Goal: Information Seeking & Learning: Learn about a topic

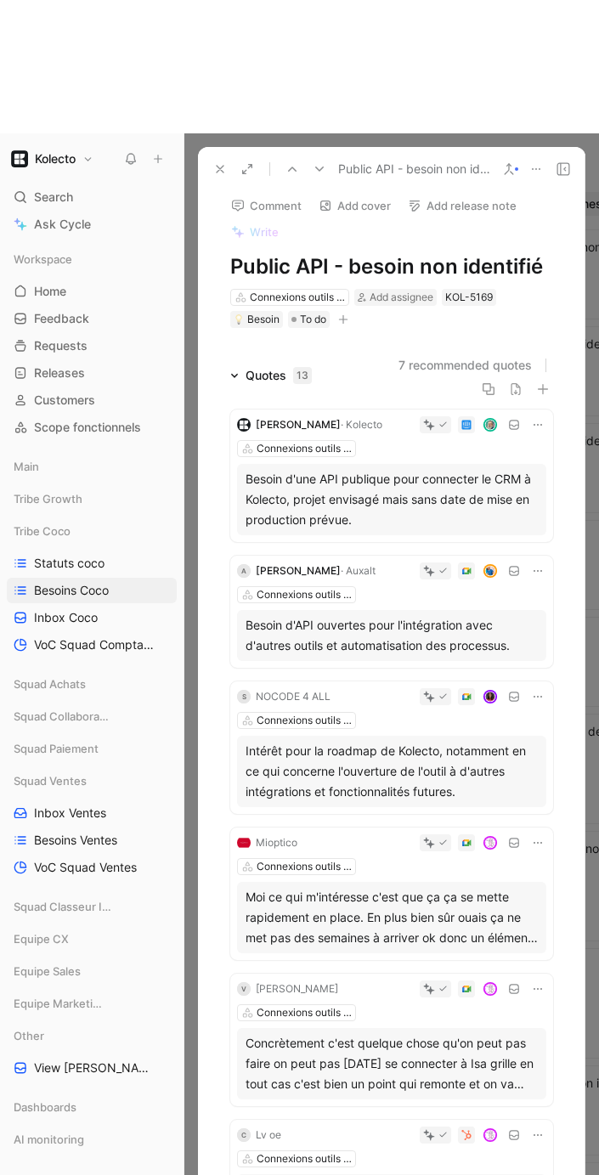
click at [220, 166] on use at bounding box center [220, 169] width 7 height 7
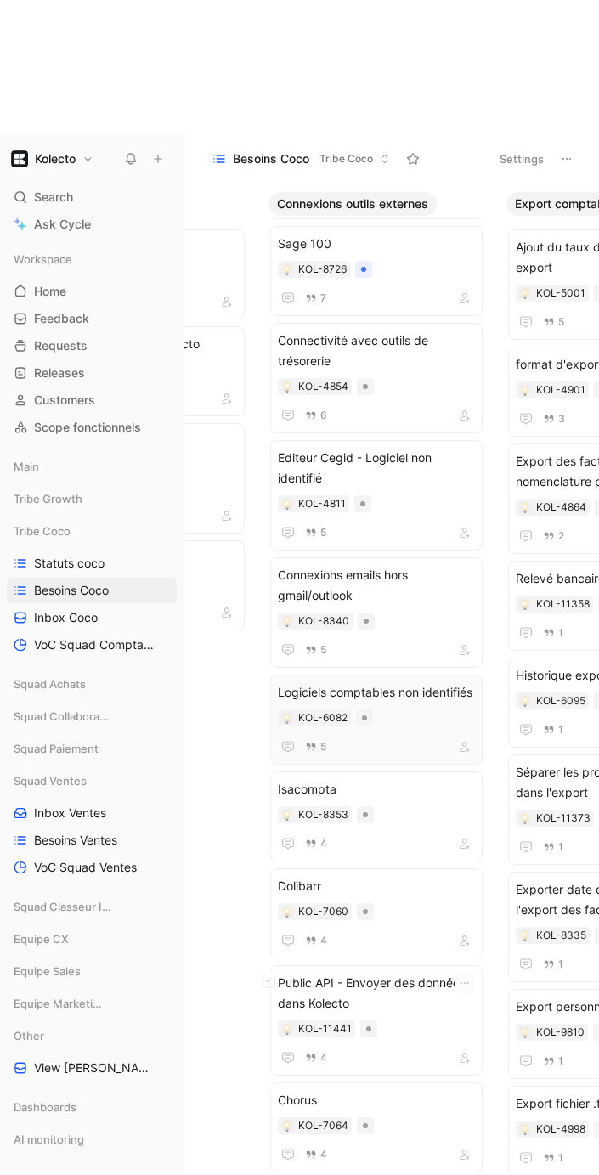
scroll to position [422, 0]
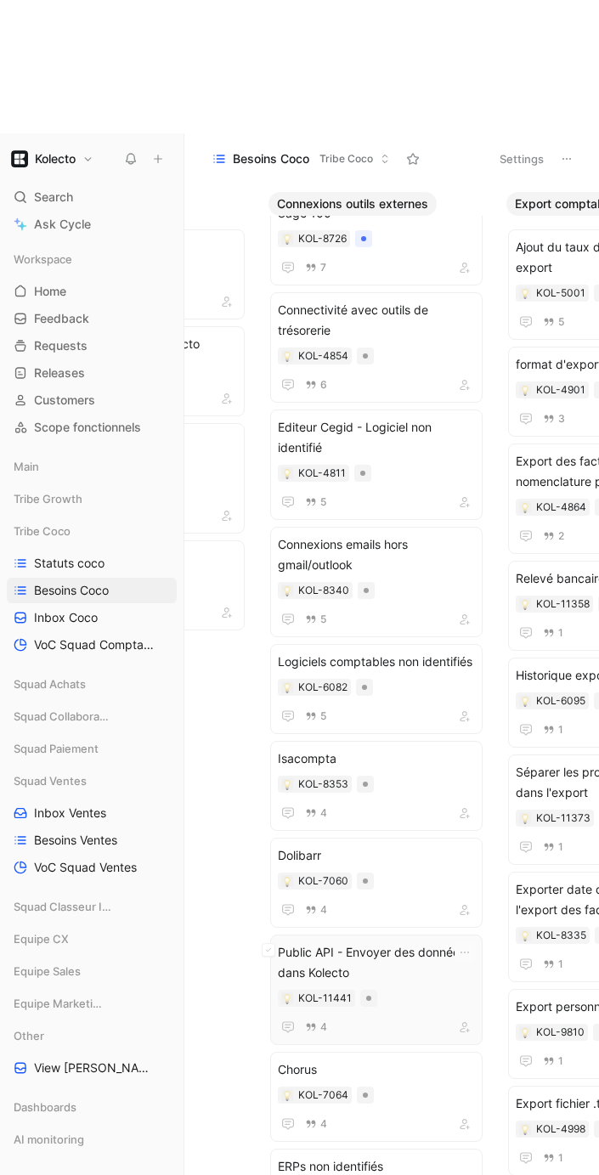
click at [398, 943] on span "Public API - Envoyer des données dans Kolecto" at bounding box center [376, 963] width 197 height 41
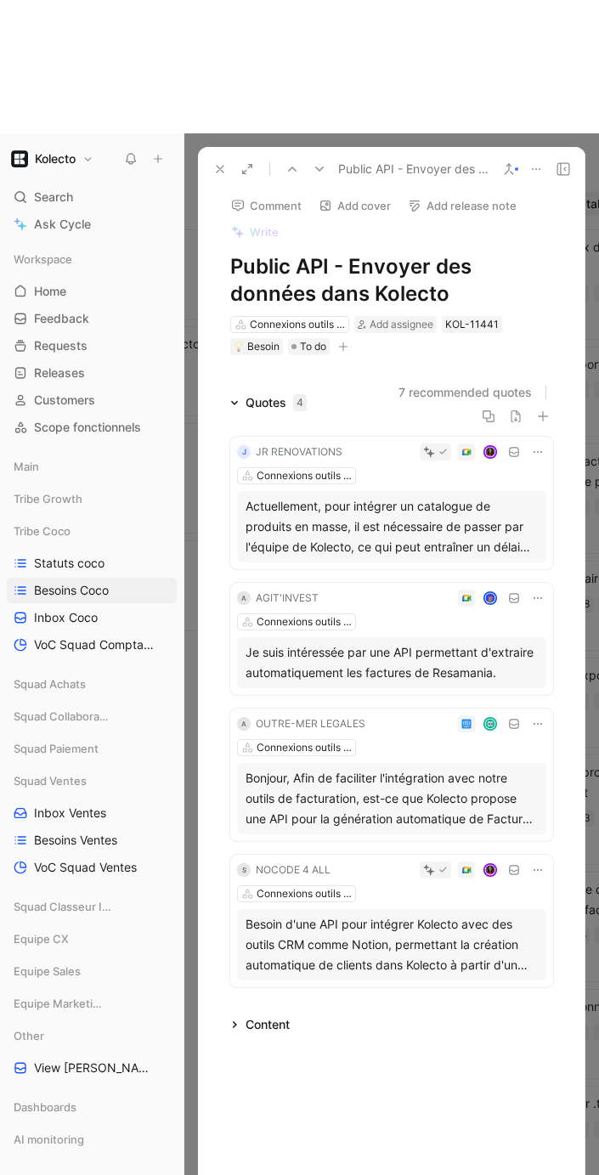
click at [354, 496] on div "Actuellement, pour intégrer un catalogue de produits en masse, il est nécessair…" at bounding box center [392, 526] width 292 height 61
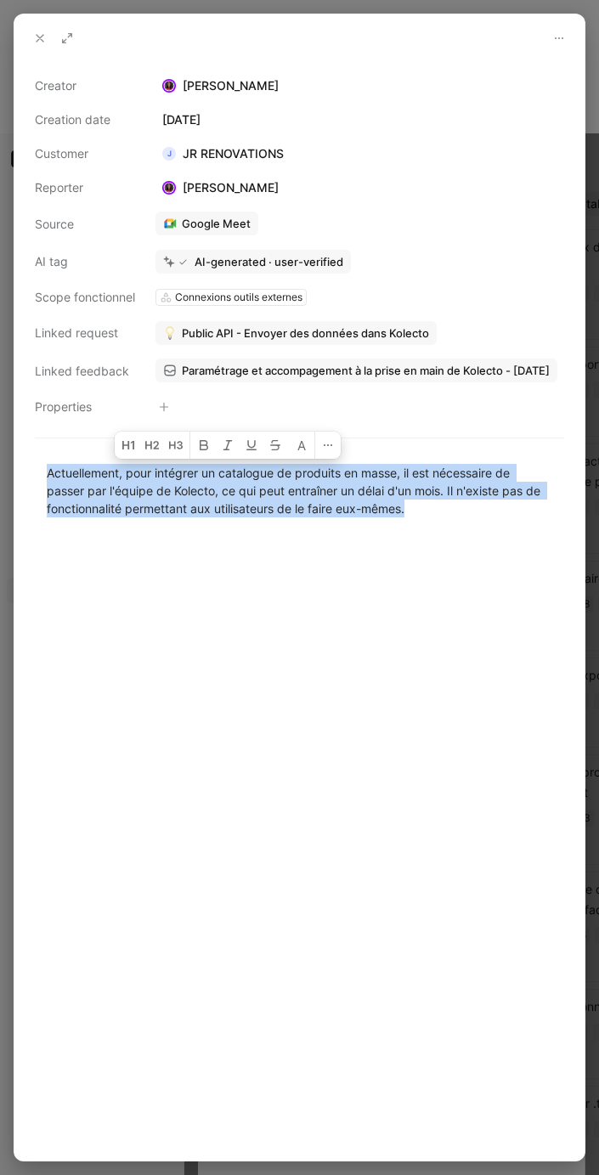
drag, startPoint x: 456, startPoint y: 508, endPoint x: 7, endPoint y: 470, distance: 451.2
click at [7, 470] on div "Creator [PERSON_NAME] Creation date [DATE] Customer J JR RENOVATIONS Reporter […" at bounding box center [299, 587] width 599 height 1175
copy div "Actuellement, pour intégrer un catalogue de produits en masse, il est nécessair…"
click at [40, 42] on icon at bounding box center [40, 38] width 14 height 14
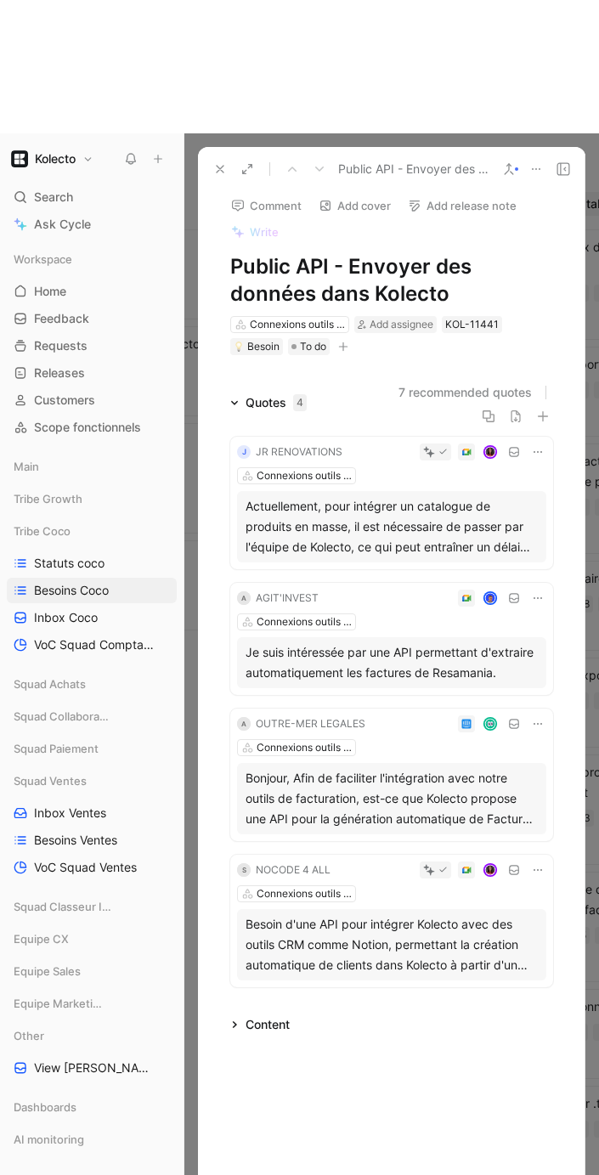
click at [409, 643] on div "Je suis intéressée par une API permettant d'extraire automatiquement les factur…" at bounding box center [392, 663] width 292 height 41
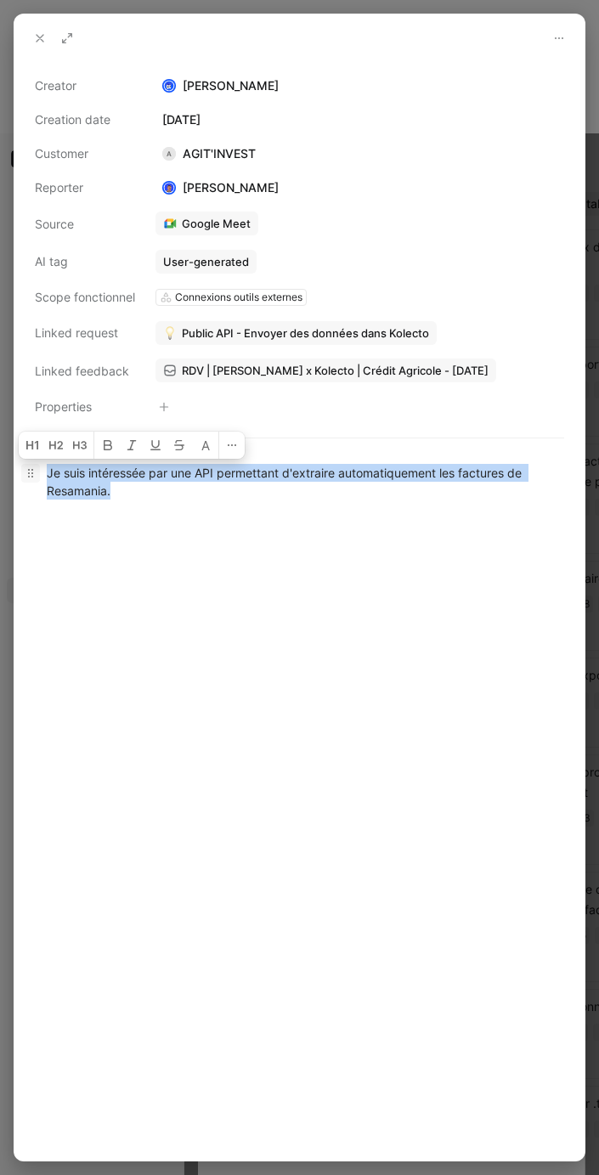
drag, startPoint x: 286, startPoint y: 506, endPoint x: 20, endPoint y: 479, distance: 266.6
click at [20, 479] on div "Je suis intéressée par une API permettant d'extraire automatiquement les factur…" at bounding box center [299, 481] width 570 height 73
copy div "Je suis intéressée par une API permettant d'extraire automatiquement les factur…"
click at [40, 42] on icon at bounding box center [40, 38] width 14 height 14
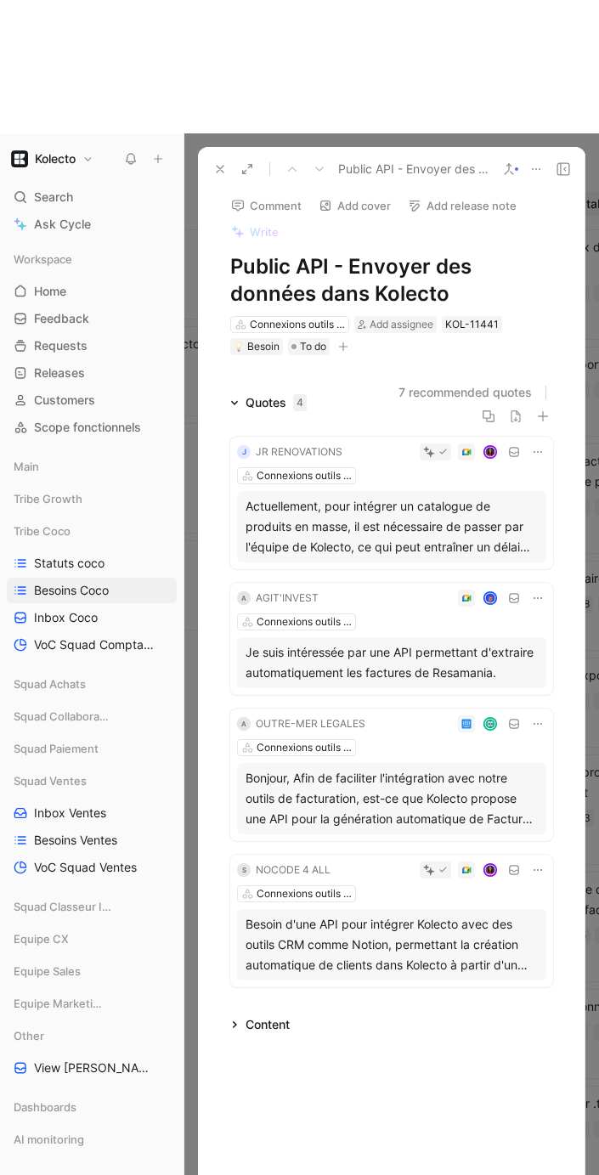
click at [427, 915] on div "Besoin d'une API pour intégrer Kolecto avec des outils CRM comme Notion, permet…" at bounding box center [392, 945] width 292 height 61
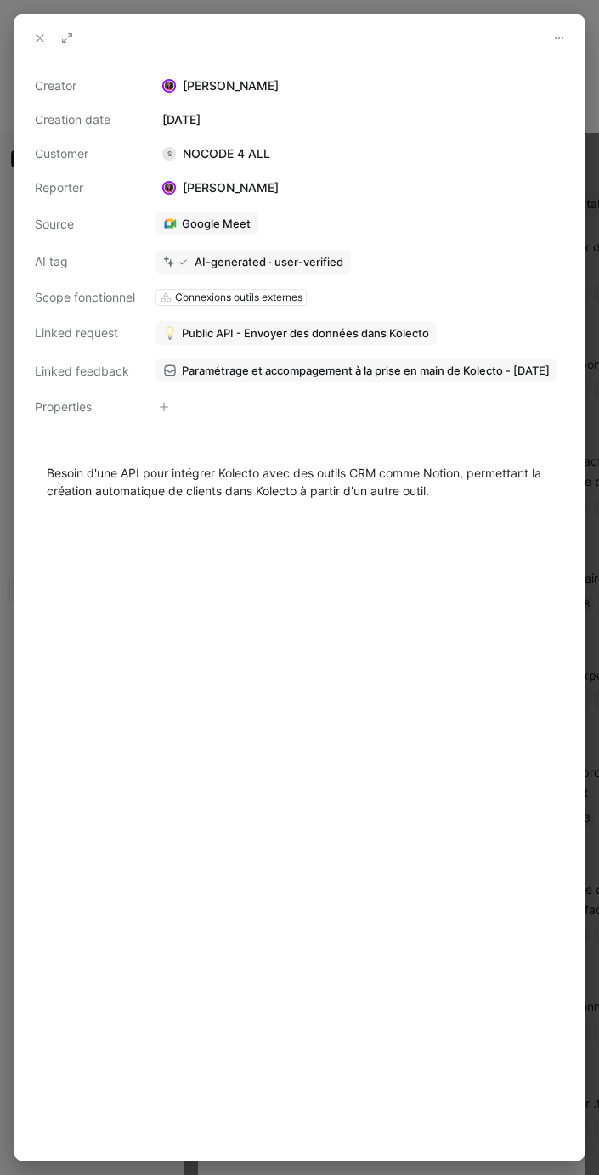
drag, startPoint x: 468, startPoint y: 496, endPoint x: -9, endPoint y: 478, distance: 478.0
click at [0, 478] on html "Kolecto Search ⌘ K Ask Cycle Workspace Home G then H Feedback G then F Requests…" at bounding box center [299, 587] width 599 height 1175
copy div "Besoin d'une API pour intégrer Kolecto avec des outils CRM comme Notion, permet…"
click at [38, 36] on use at bounding box center [40, 38] width 7 height 7
